Goal: Task Accomplishment & Management: Complete application form

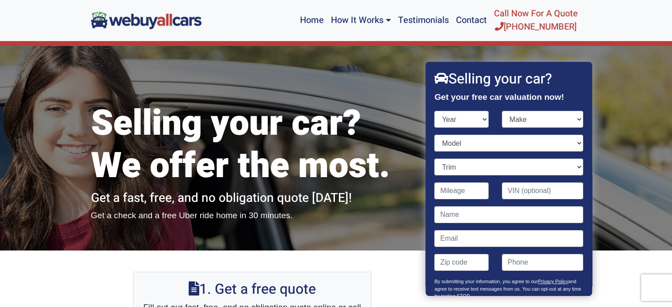
select select "2014"
click at [435, 111] on select "Year [DATE] 2025 2024 2023 2022 2021 2020 2019 2018 2017 2016 2015 2014 2013 20…" at bounding box center [462, 119] width 54 height 17
click at [522, 123] on select "Make Acura Aston [PERSON_NAME] Audi Bentley BMW Buick Cadillac Chevrolet Chrysl…" at bounding box center [542, 119] width 81 height 17
select select "Ford"
click at [502, 111] on select "Make Acura Aston [PERSON_NAME] Audi Bentley BMW Buick Cadillac Chevrolet Chrysl…" at bounding box center [542, 119] width 81 height 17
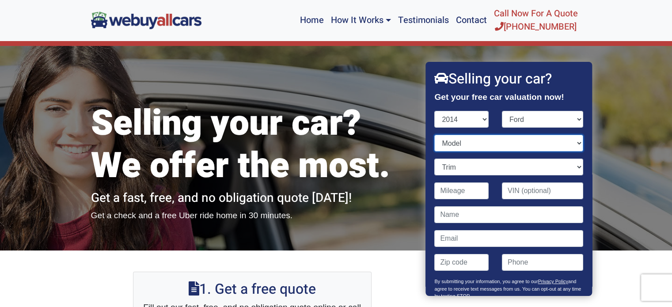
click at [463, 145] on select "Model C-Max Energi C-Max Hybrid E-Series Van E-Series Wagon Edge Escape Expedit…" at bounding box center [509, 143] width 149 height 17
select select "Escape"
click at [435, 135] on select "Model C-Max Energi C-Max Hybrid E-Series Van E-Series Wagon Edge Escape Expedit…" at bounding box center [509, 143] width 149 height 17
click at [496, 164] on select "Trim S 4dr SUV (2.5L 4cyl) SE 4dr SUV (1.6L 4cyl Turbo) SE 4dr SUV AWD (1.6L 4c…" at bounding box center [509, 167] width 149 height 17
click at [522, 193] on input "Contact form" at bounding box center [542, 191] width 81 height 17
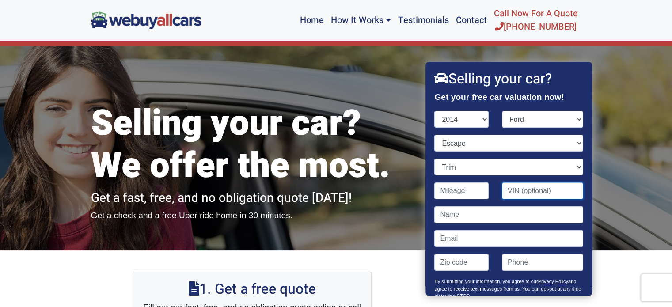
paste input "[US_VEHICLE_IDENTIFICATION_NUMBER]"
type input "[US_VEHICLE_IDENTIFICATION_NUMBER]"
click at [473, 191] on input "Contact form" at bounding box center [462, 191] width 54 height 17
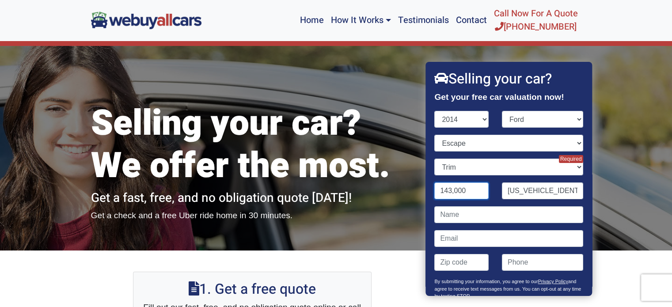
type input "143,000"
click at [510, 168] on select "Trim S 4dr SUV (2.5L 4cyl) SE 4dr SUV (1.6L 4cyl Turbo) SE 4dr SUV AWD (1.6L 4c…" at bounding box center [509, 167] width 149 height 17
click at [435, 159] on select "Trim S 4dr SUV (2.5L 4cyl) SE 4dr SUV (1.6L 4cyl Turbo) SE 4dr SUV AWD (1.6L 4c…" at bounding box center [509, 167] width 149 height 17
click at [568, 170] on select "Trim S 4dr SUV (2.5L 4cyl) SE 4dr SUV (1.6L 4cyl Turbo) SE 4dr SUV AWD (1.6L 4c…" at bounding box center [509, 167] width 149 height 17
select select "SE 4dr SUV AWD (1.6L 4cyl Turbo)"
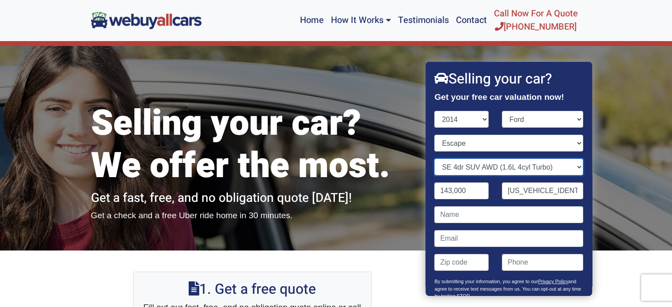
click at [435, 159] on select "Trim S 4dr SUV (2.5L 4cyl) SE 4dr SUV (1.6L 4cyl Turbo) SE 4dr SUV AWD (1.6L 4c…" at bounding box center [509, 167] width 149 height 17
click at [530, 211] on input "Contact form" at bounding box center [509, 214] width 149 height 17
type input "[PERSON_NAME]"
type input "[EMAIL_ADDRESS][DOMAIN_NAME]"
type input "08055"
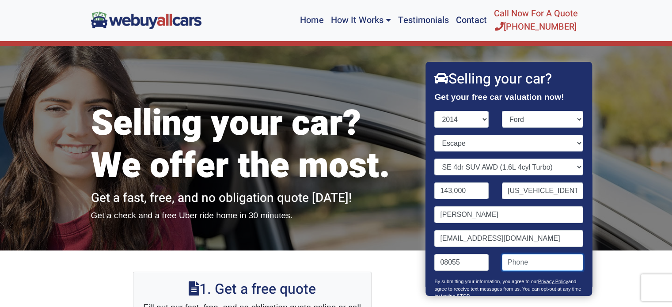
type input "6092212490"
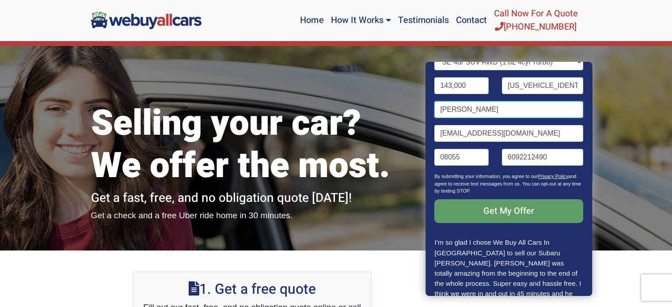
scroll to position [110, 0]
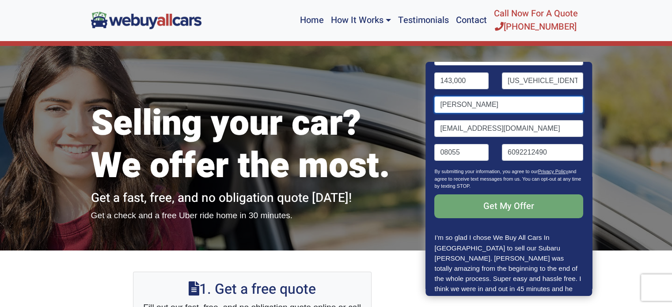
type input "[PERSON_NAME]"
click at [517, 204] on input "Get My Offer" at bounding box center [509, 207] width 149 height 24
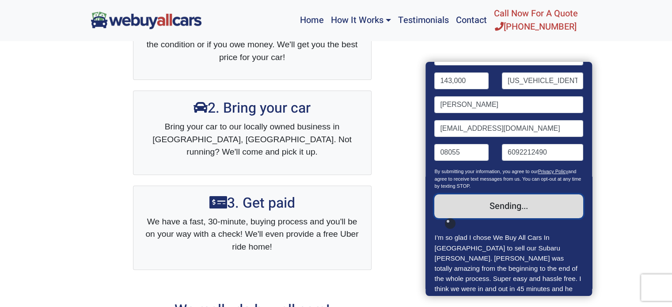
scroll to position [296, 0]
